Goal: Task Accomplishment & Management: Use online tool/utility

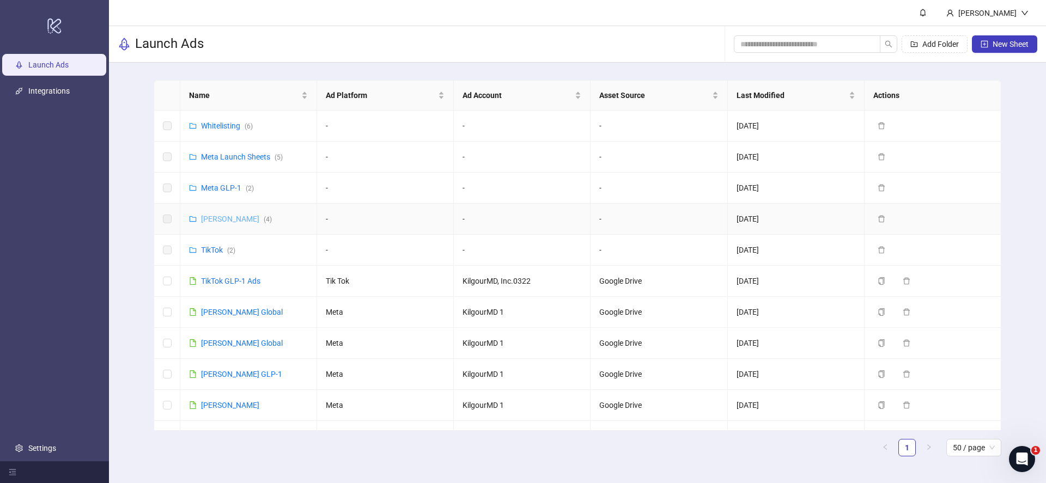
click at [227, 221] on link "[PERSON_NAME] ( 4 )" at bounding box center [236, 219] width 71 height 9
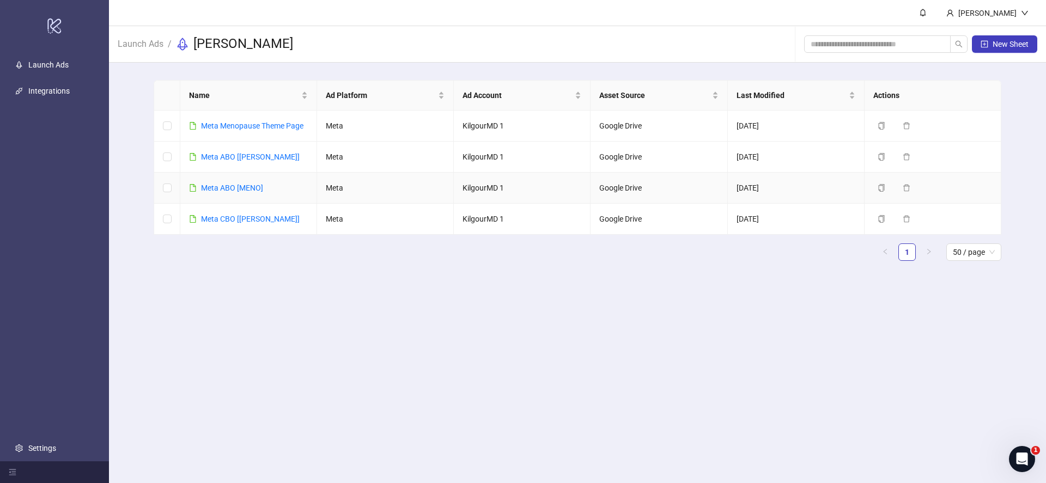
click at [236, 162] on div "Meta ABO [[PERSON_NAME]]" at bounding box center [250, 157] width 99 height 12
click at [241, 153] on link "Meta ABO [[PERSON_NAME]]" at bounding box center [250, 157] width 99 height 9
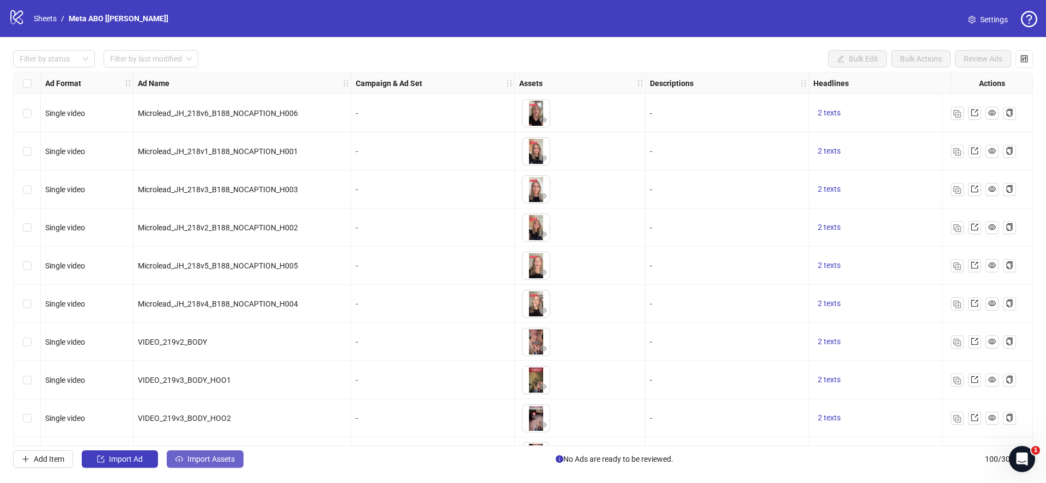
click at [217, 455] on span "Import Assets" at bounding box center [210, 459] width 47 height 9
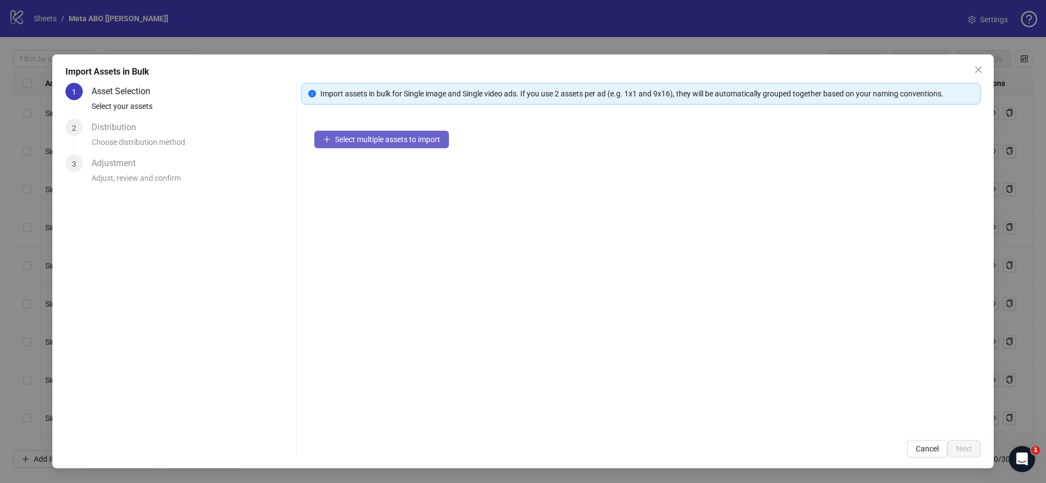
click at [357, 142] on span "Select multiple assets to import" at bounding box center [387, 139] width 105 height 9
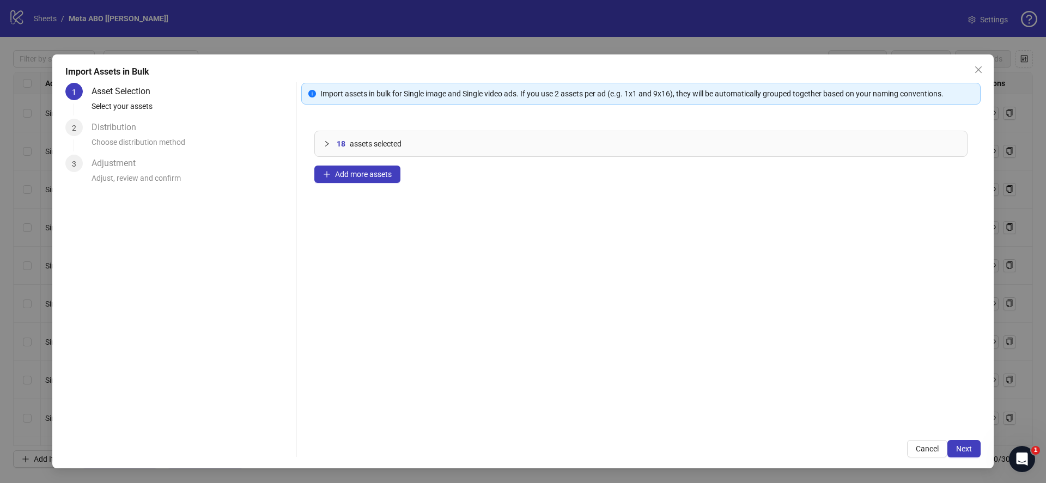
click at [972, 447] on span "Next" at bounding box center [964, 449] width 16 height 9
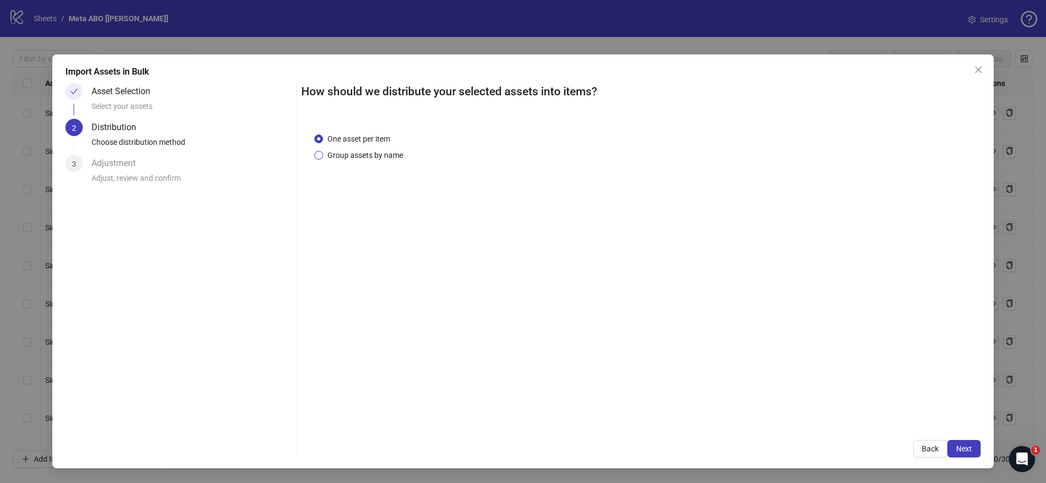
click at [374, 155] on span "Group assets by name" at bounding box center [365, 155] width 84 height 12
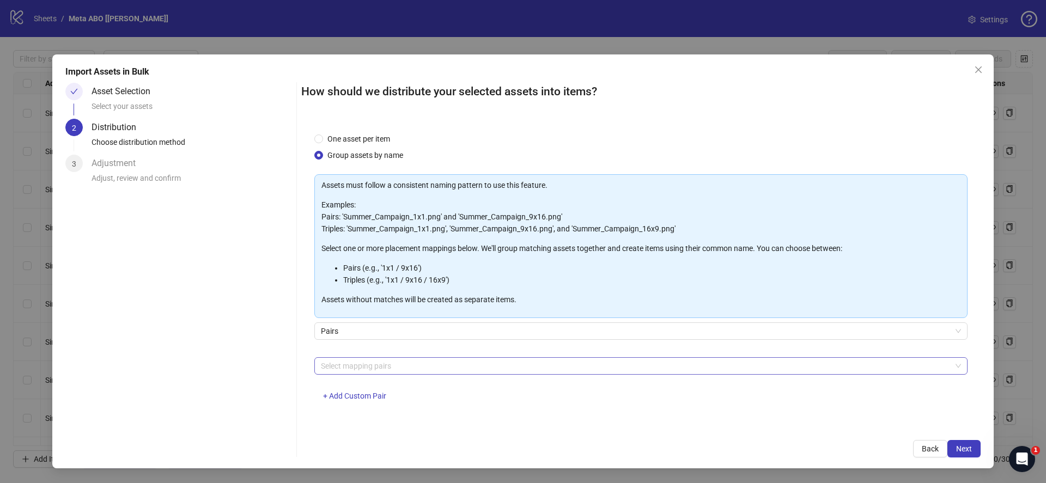
click at [363, 367] on div at bounding box center [636, 366] width 638 height 15
click at [350, 367] on div at bounding box center [636, 366] width 638 height 15
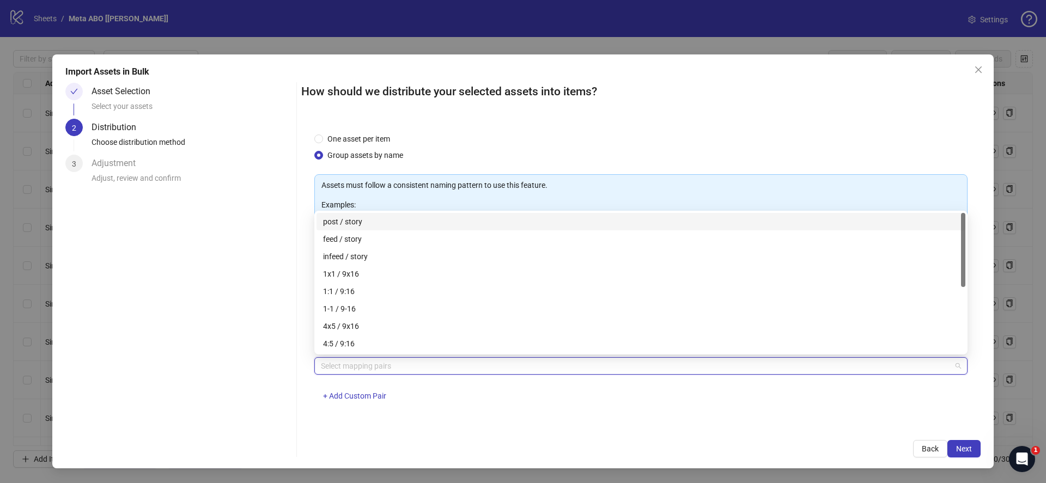
click at [349, 220] on div "post / story" at bounding box center [641, 222] width 636 height 12
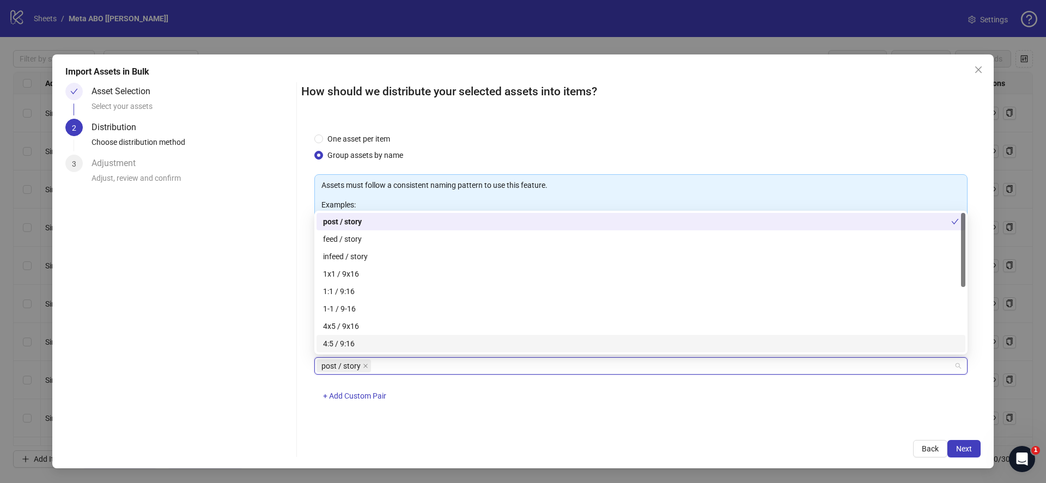
click at [539, 415] on div "One asset per item Group assets by name Assets must follow a consistent naming …" at bounding box center [641, 274] width 680 height 308
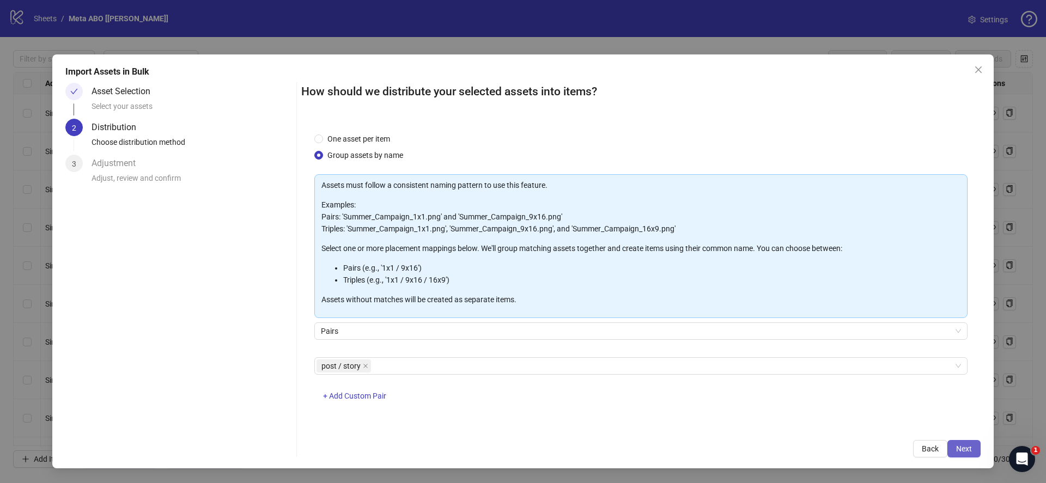
click at [968, 455] on button "Next" at bounding box center [964, 448] width 33 height 17
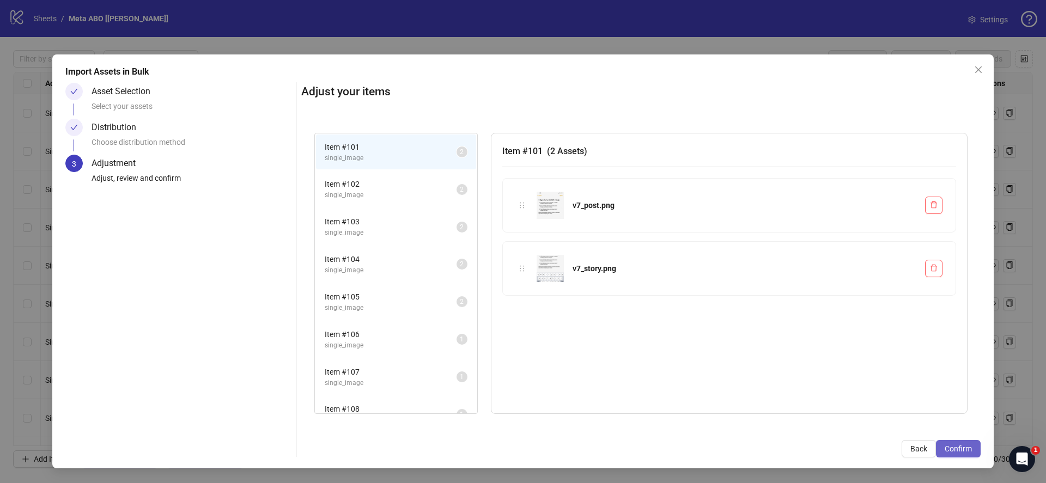
click at [967, 447] on span "Confirm" at bounding box center [958, 449] width 27 height 9
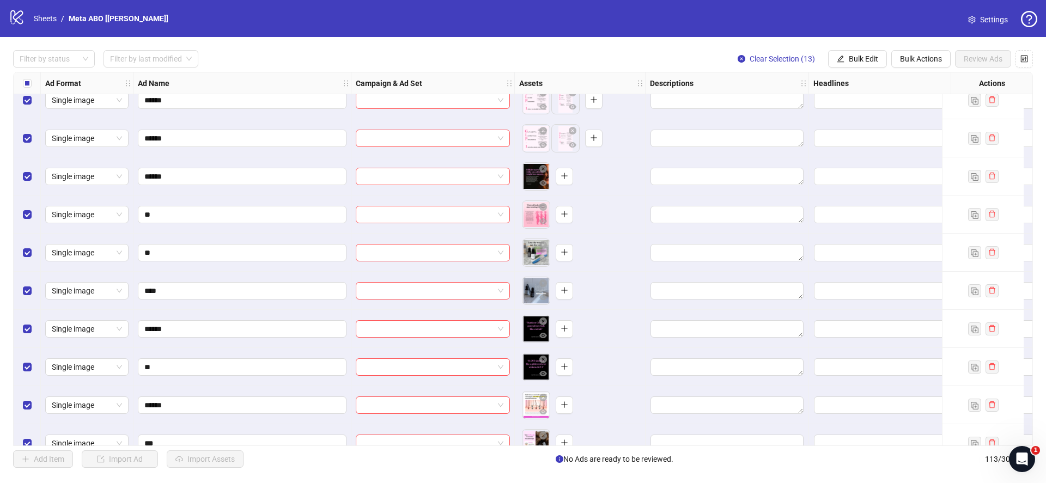
scroll to position [3963, 0]
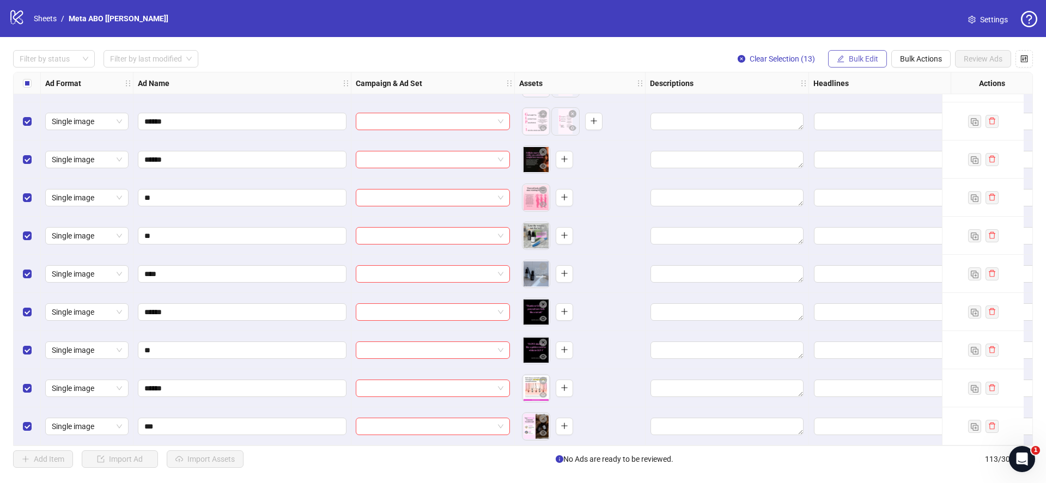
click at [870, 61] on span "Bulk Edit" at bounding box center [863, 58] width 29 height 9
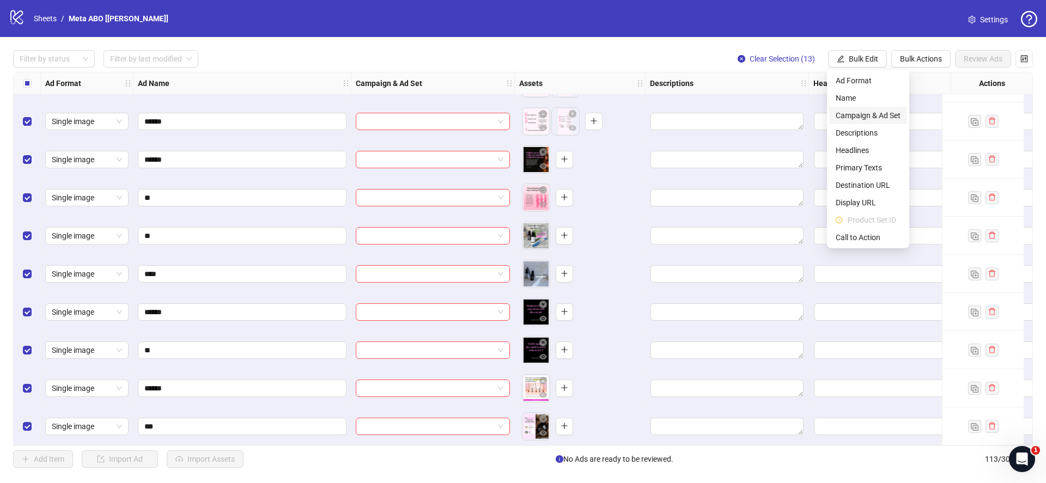
click at [853, 114] on span "Campaign & Ad Set" at bounding box center [868, 116] width 65 height 12
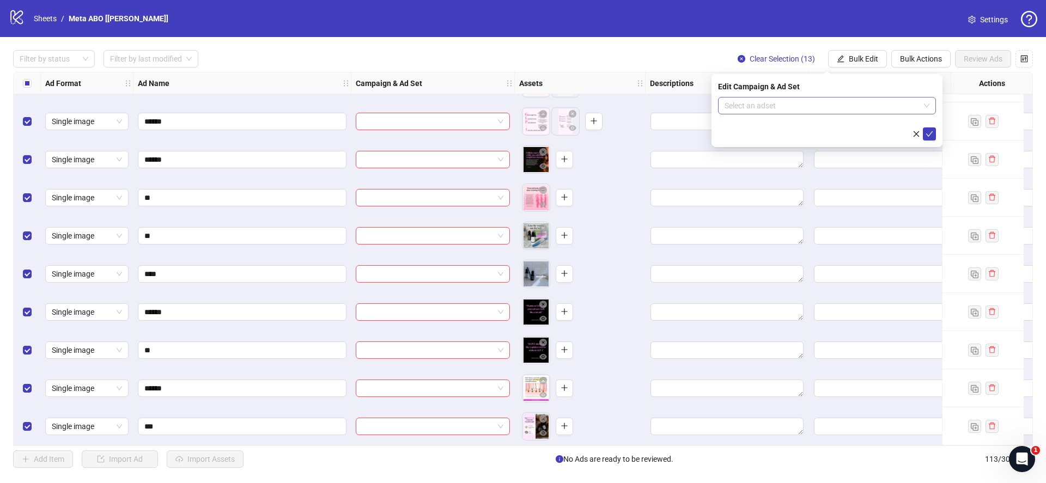
click at [799, 106] on input "search" at bounding box center [822, 106] width 195 height 16
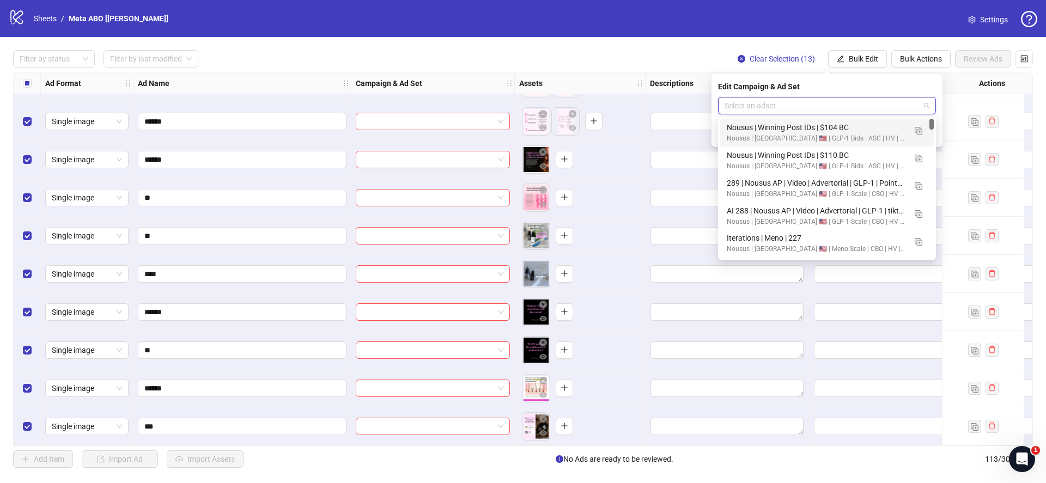
paste input "**********"
type input "**********"
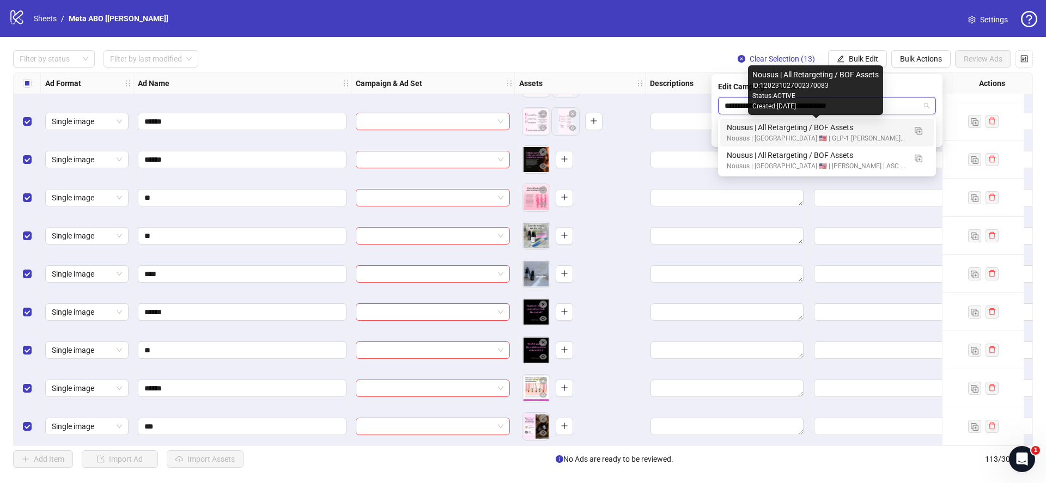
click at [803, 129] on div "Nousus | All Retargeting / BOF Assets" at bounding box center [816, 128] width 179 height 12
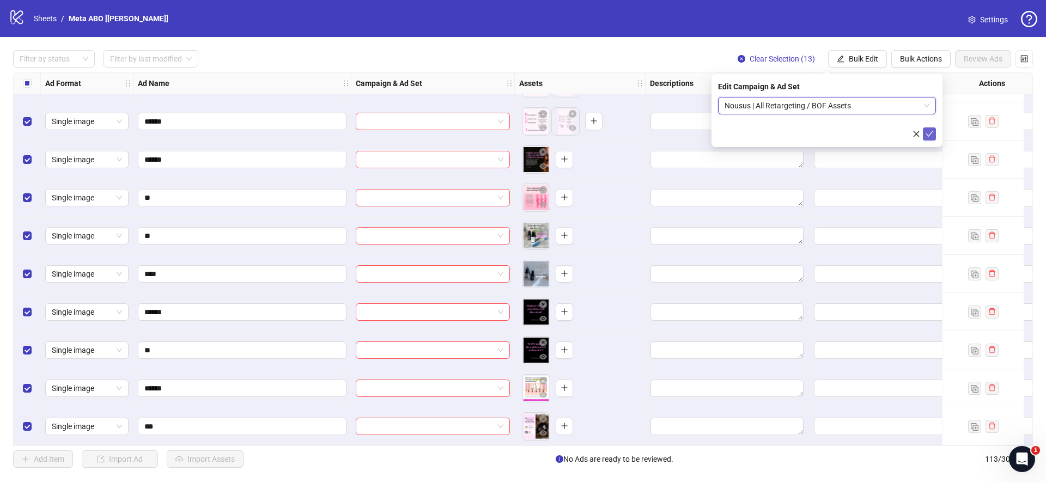
click at [929, 133] on icon "check" at bounding box center [930, 134] width 8 height 8
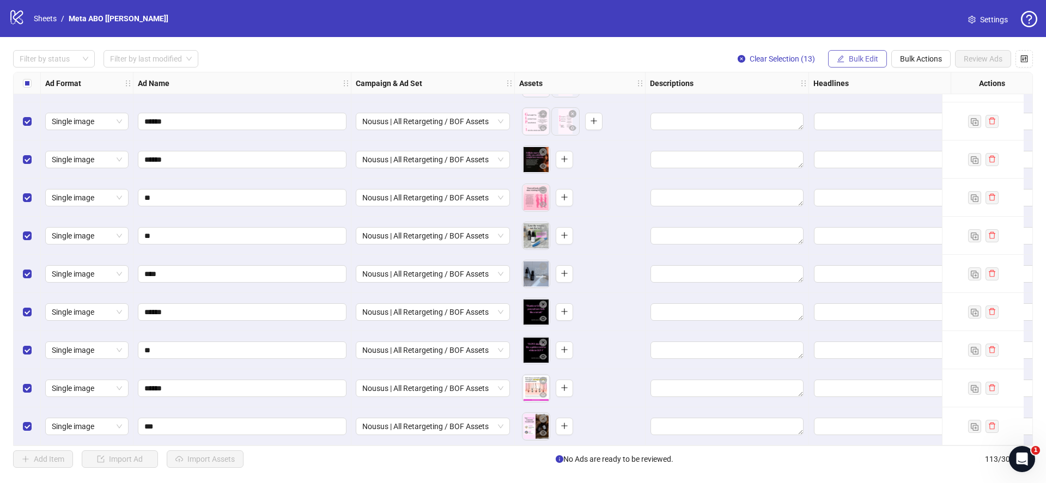
click at [859, 62] on span "Bulk Edit" at bounding box center [863, 58] width 29 height 9
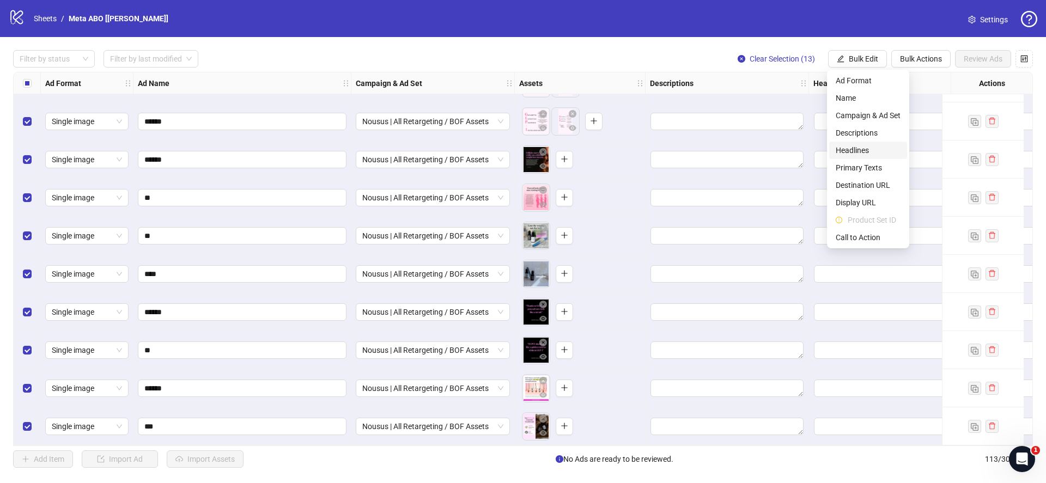
click at [857, 150] on span "Headlines" at bounding box center [868, 150] width 65 height 12
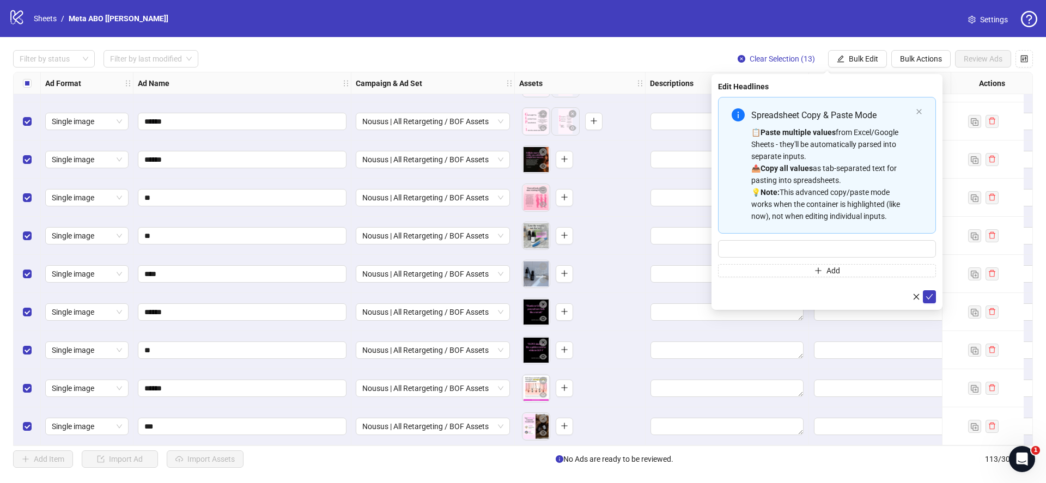
click at [793, 164] on strong "Copy all values" at bounding box center [787, 168] width 52 height 9
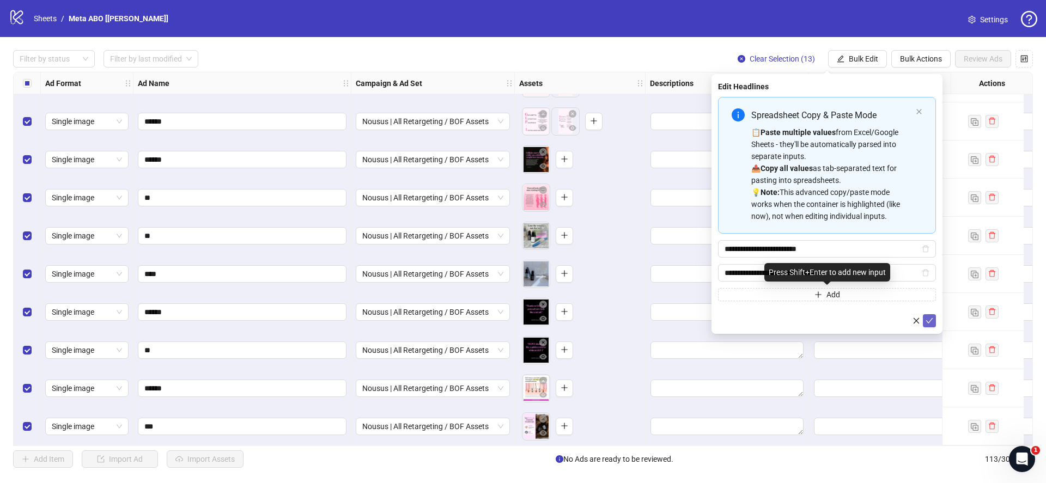
click at [925, 319] on button "submit" at bounding box center [929, 320] width 13 height 13
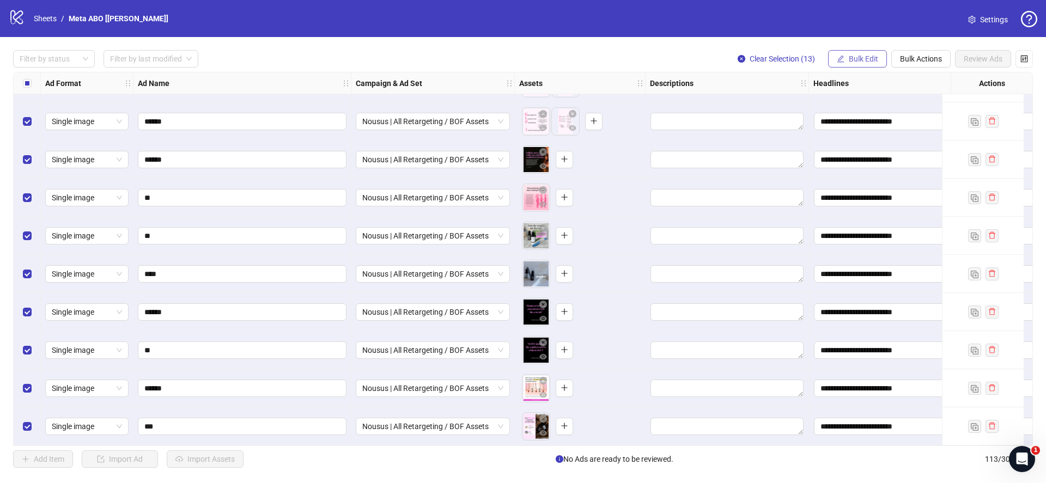
click at [860, 61] on span "Bulk Edit" at bounding box center [863, 58] width 29 height 9
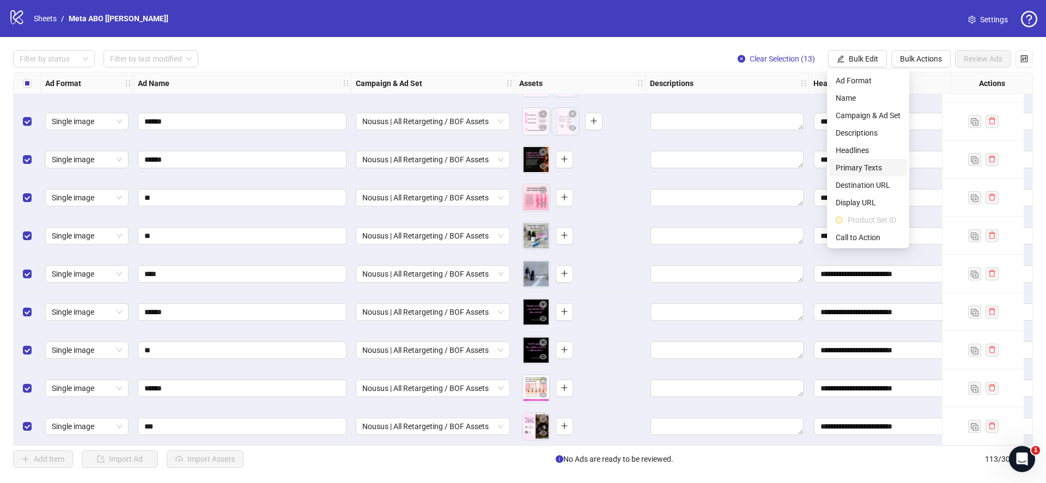
click at [854, 171] on span "Primary Texts" at bounding box center [868, 168] width 65 height 12
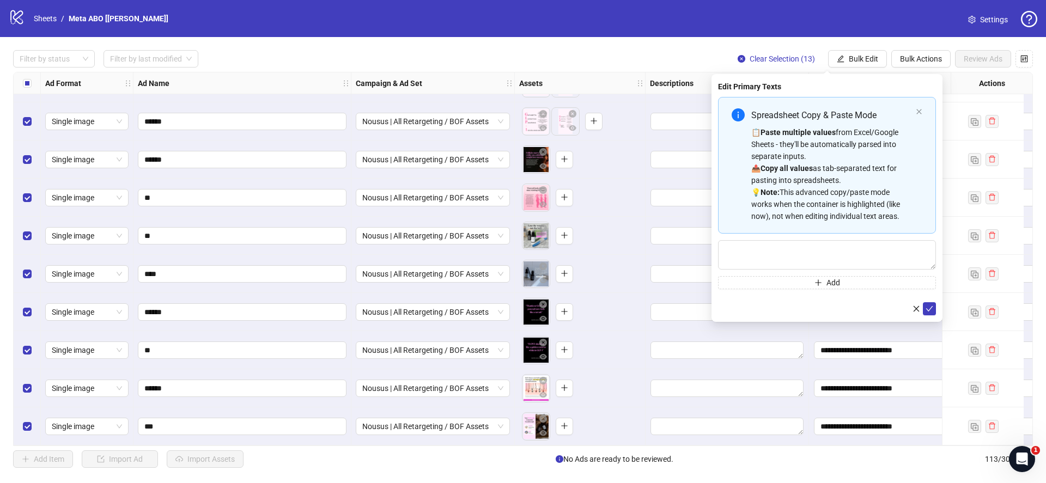
click at [850, 195] on div "📋 Paste multiple values from Excel/Google Sheets - they'll be automatically par…" at bounding box center [831, 174] width 160 height 96
type textarea "**********"
click at [930, 314] on button "submit" at bounding box center [929, 308] width 13 height 13
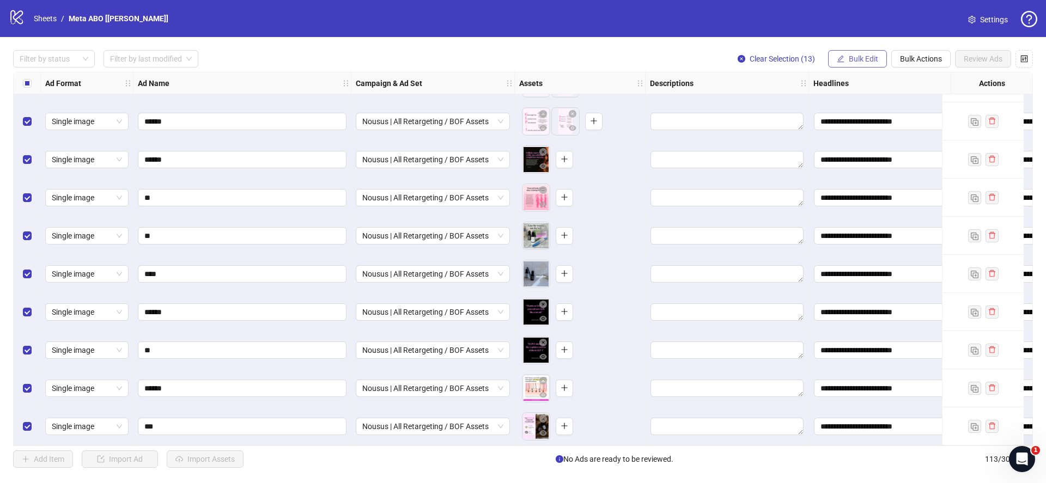
click at [866, 51] on button "Bulk Edit" at bounding box center [857, 58] width 59 height 17
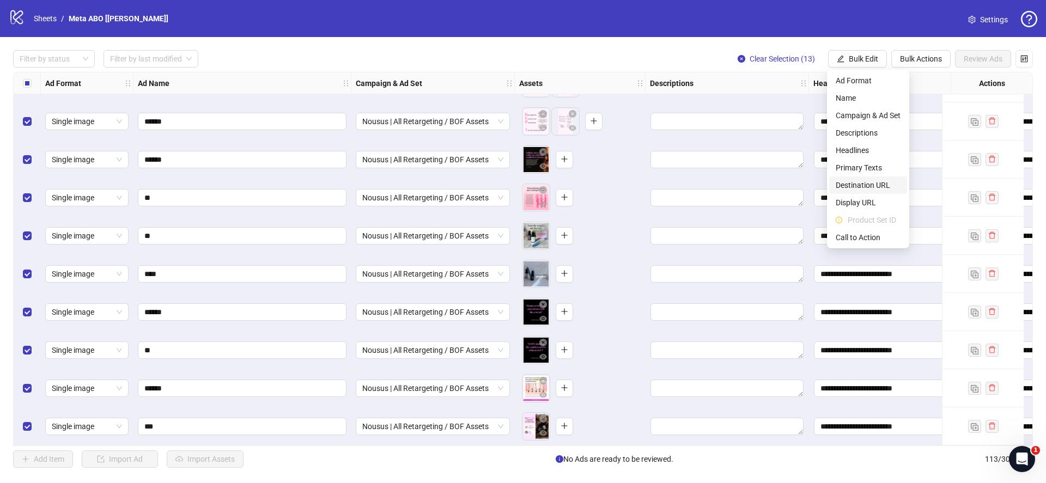
click at [860, 187] on span "Destination URL" at bounding box center [868, 185] width 65 height 12
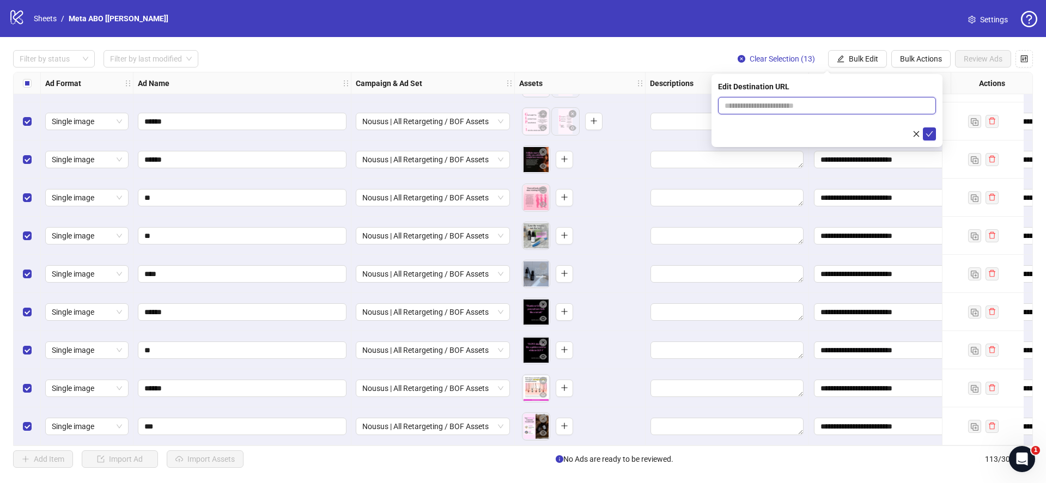
click at [851, 106] on input "text" at bounding box center [823, 106] width 196 height 12
paste input "**********"
type input "**********"
click at [931, 139] on button "submit" at bounding box center [929, 134] width 13 height 13
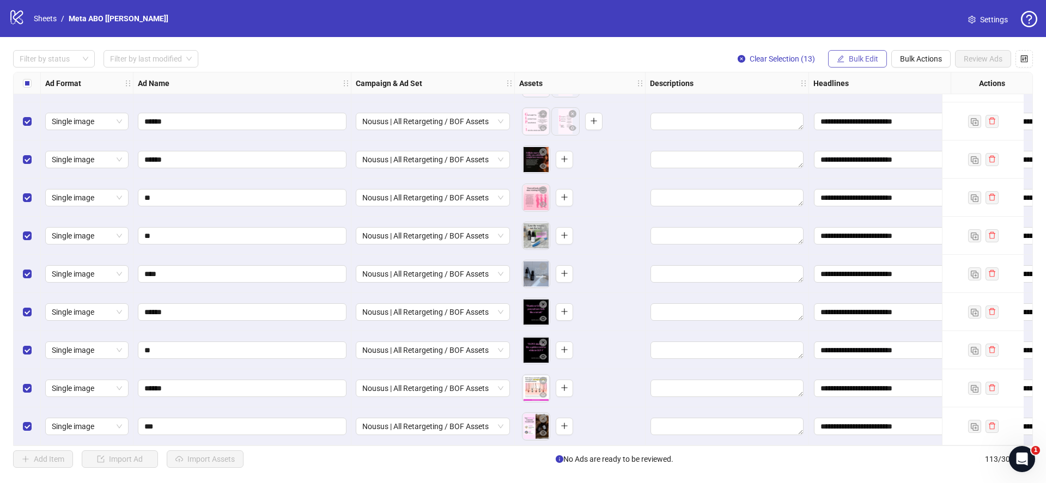
click at [864, 58] on span "Bulk Edit" at bounding box center [863, 58] width 29 height 9
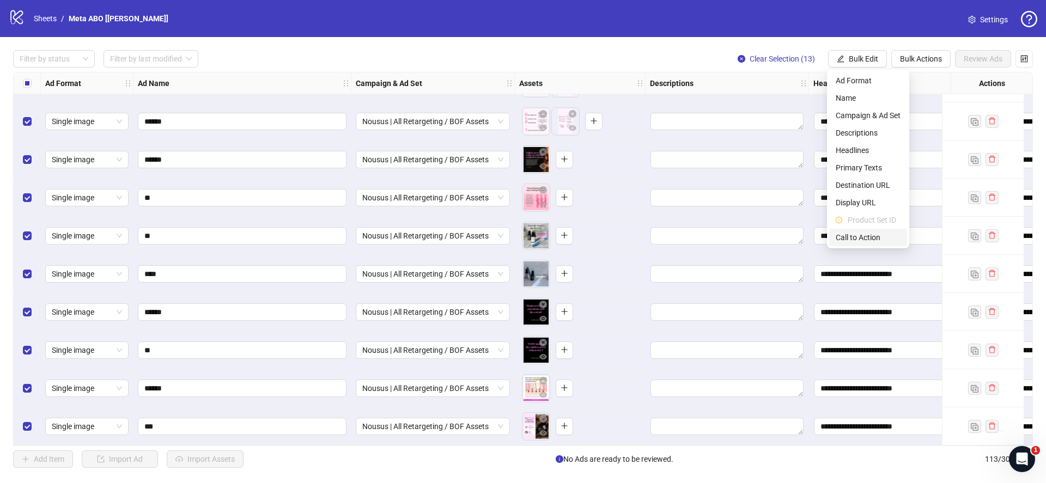
click at [865, 235] on span "Call to Action" at bounding box center [868, 238] width 65 height 12
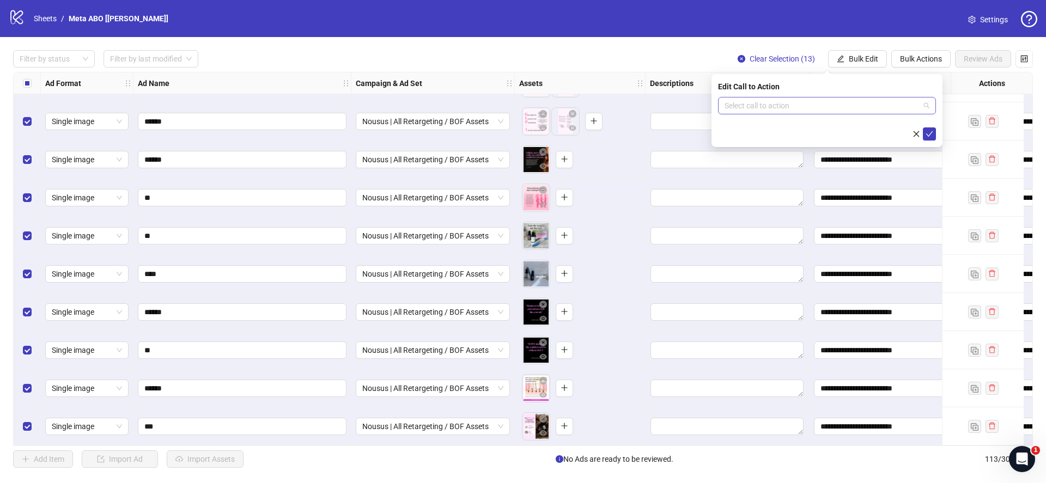
click at [788, 105] on input "search" at bounding box center [822, 106] width 195 height 16
type input "****"
click at [775, 124] on div "Learn more" at bounding box center [827, 128] width 201 height 12
click at [935, 137] on button "submit" at bounding box center [929, 134] width 13 height 13
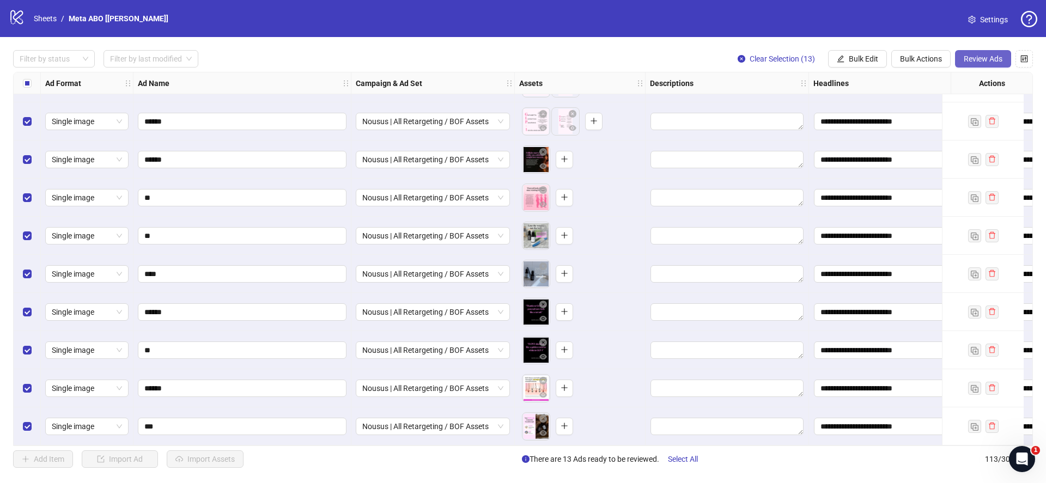
click at [980, 58] on span "Review Ads" at bounding box center [983, 58] width 39 height 9
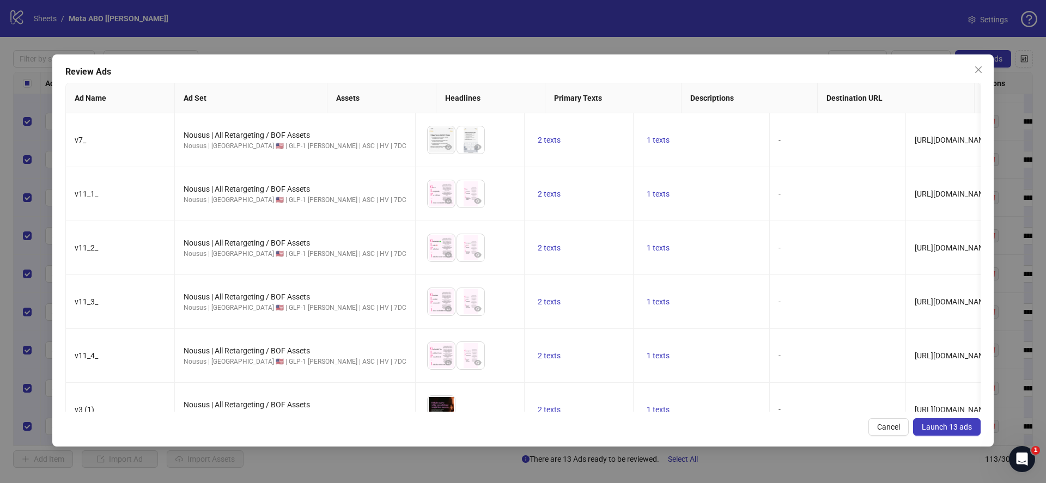
click at [960, 421] on button "Launch 13 ads" at bounding box center [947, 426] width 68 height 17
